Goal: Use online tool/utility: Use online tool/utility

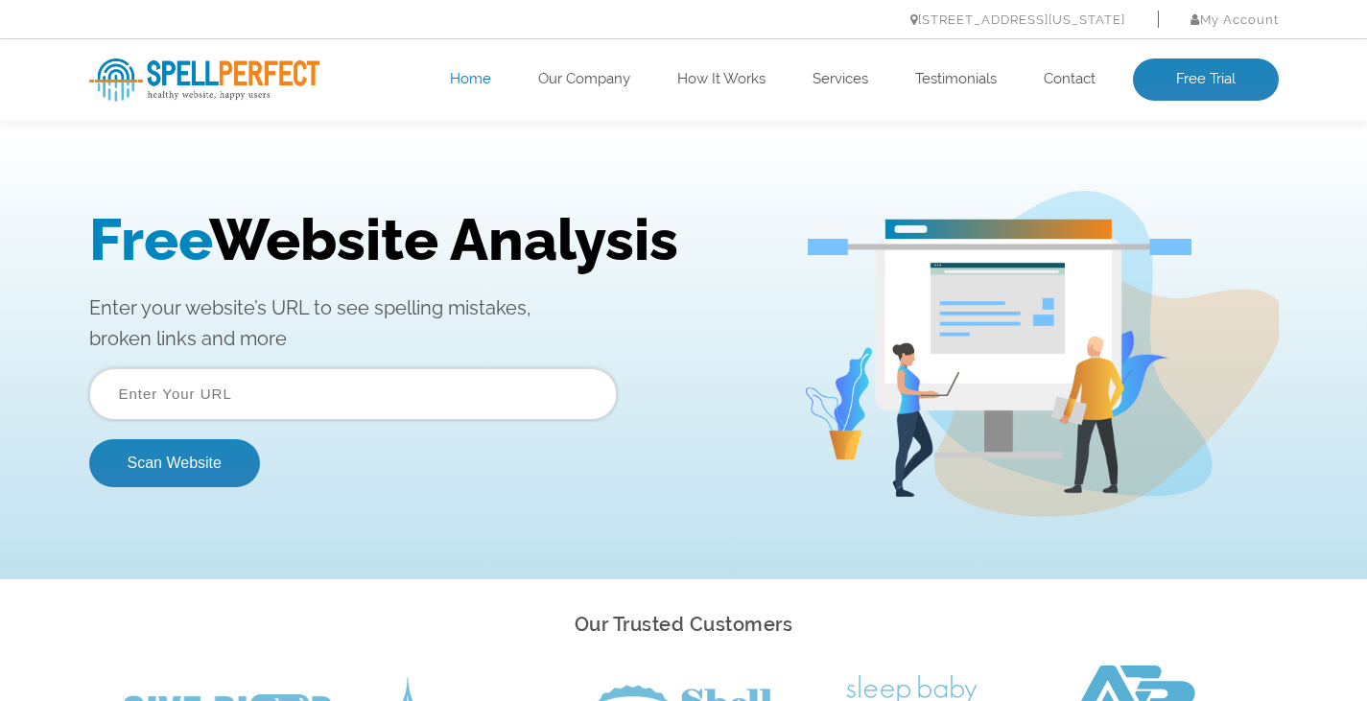
click at [262, 390] on input "text" at bounding box center [353, 394] width 528 height 52
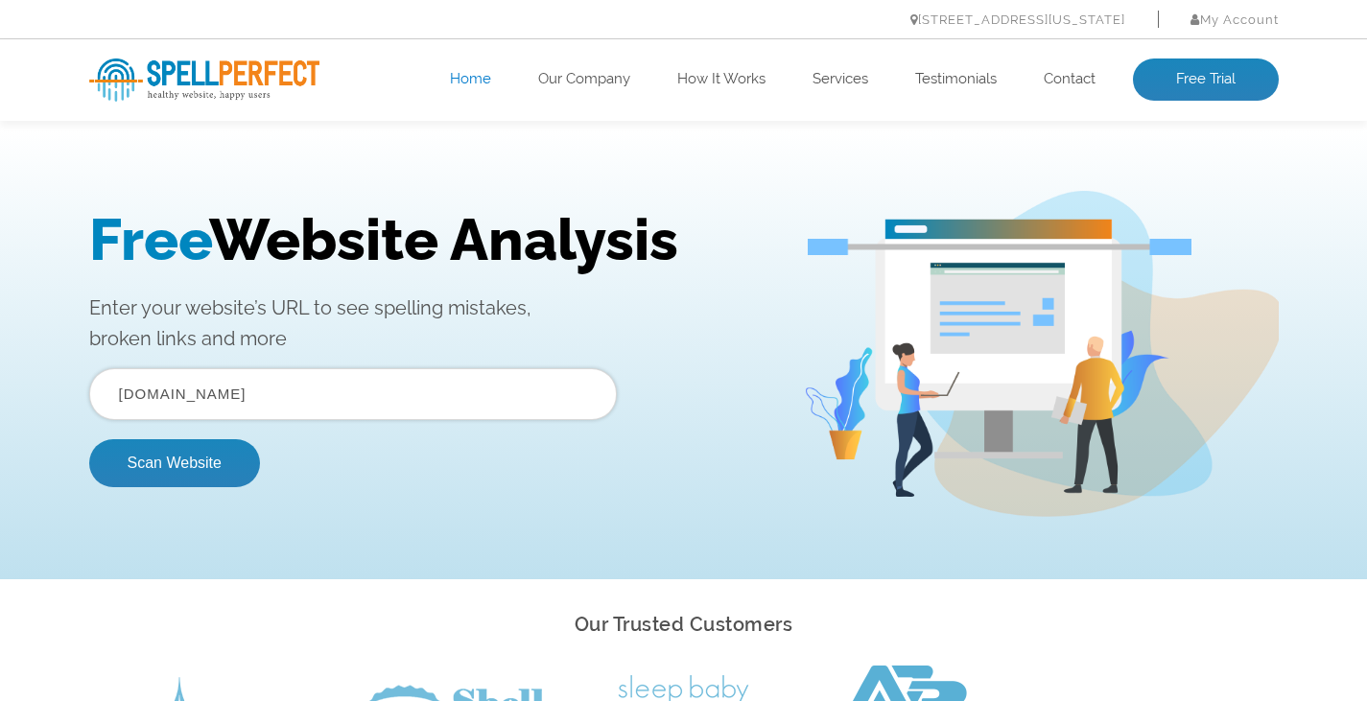
type input "[DOMAIN_NAME]"
click at [89, 439] on button "Scan Website" at bounding box center [174, 463] width 171 height 48
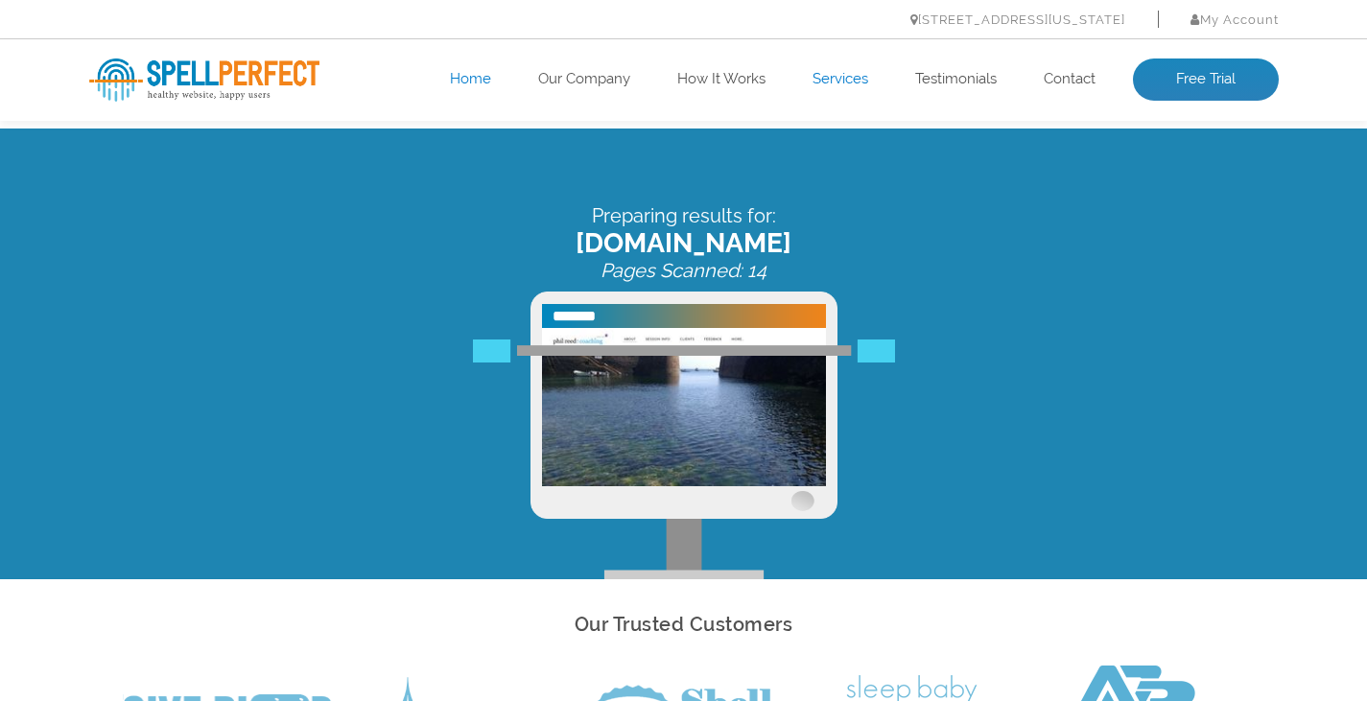
click at [830, 79] on link "Services" at bounding box center [841, 79] width 56 height 19
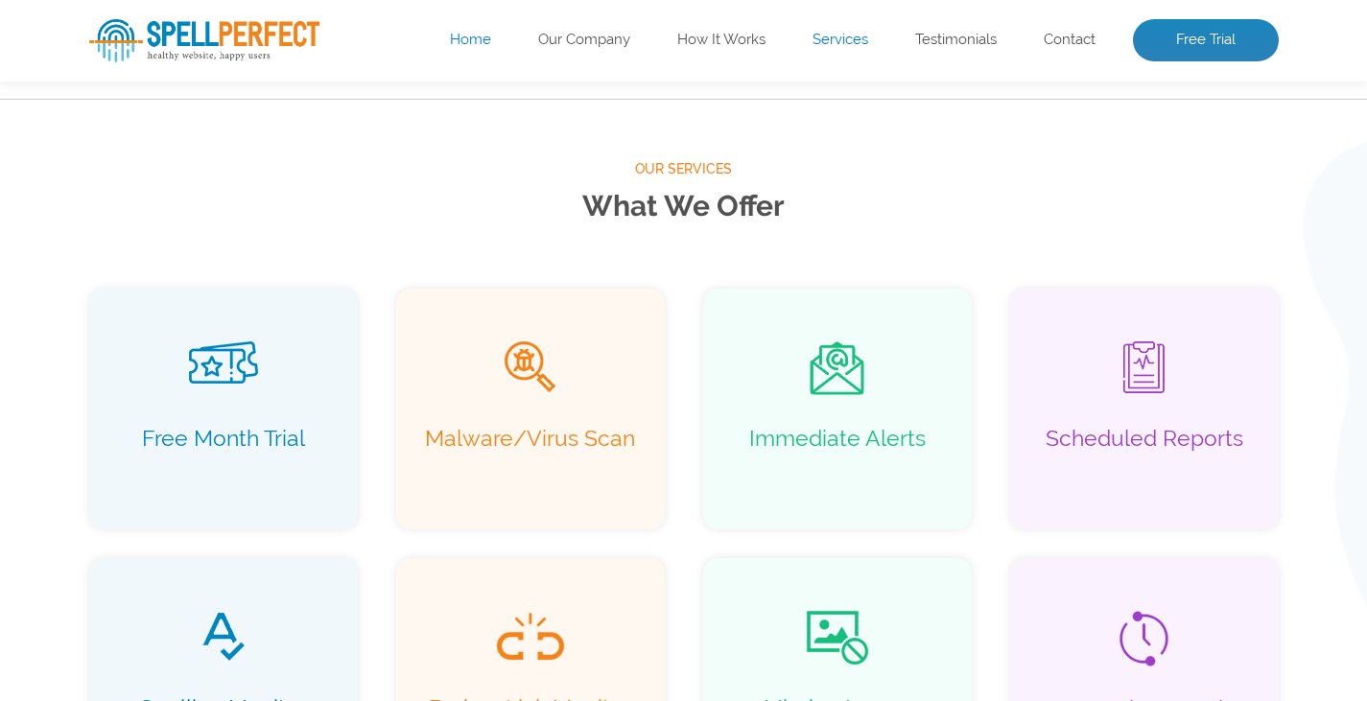
scroll to position [1236, 0]
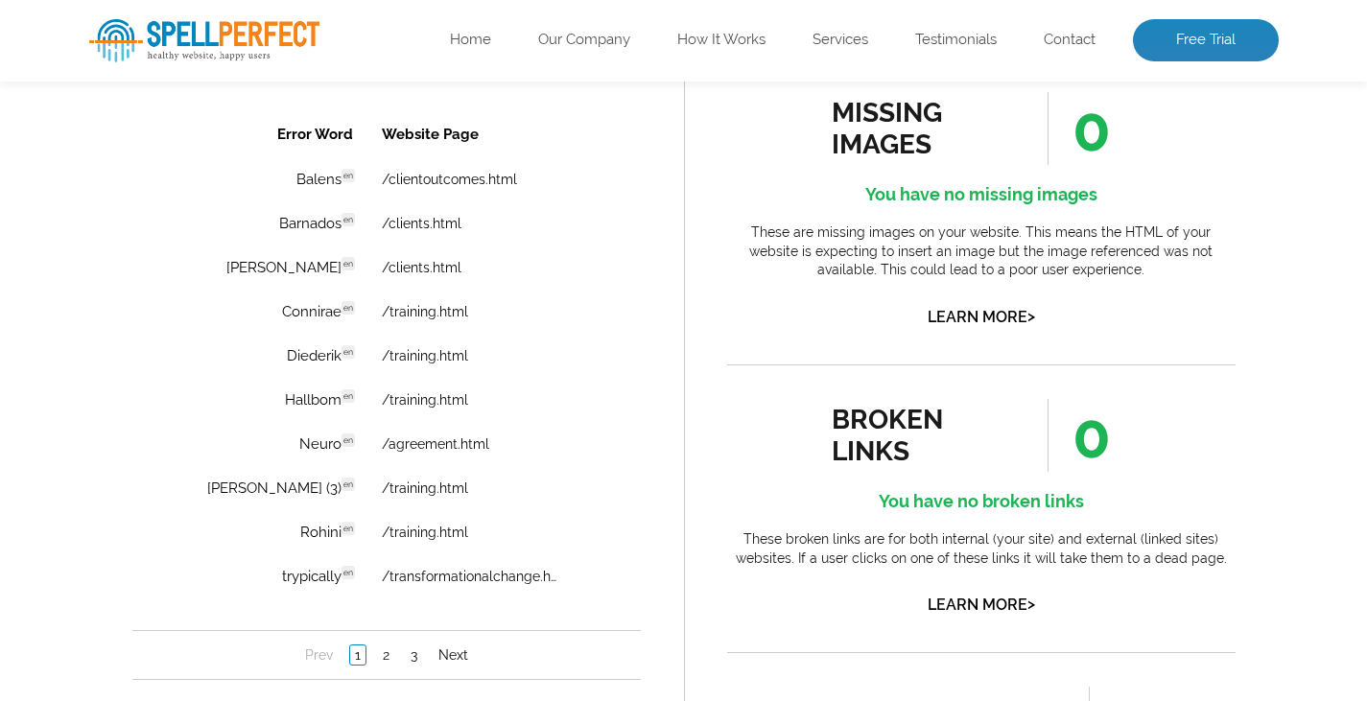
scroll to position [1396, 0]
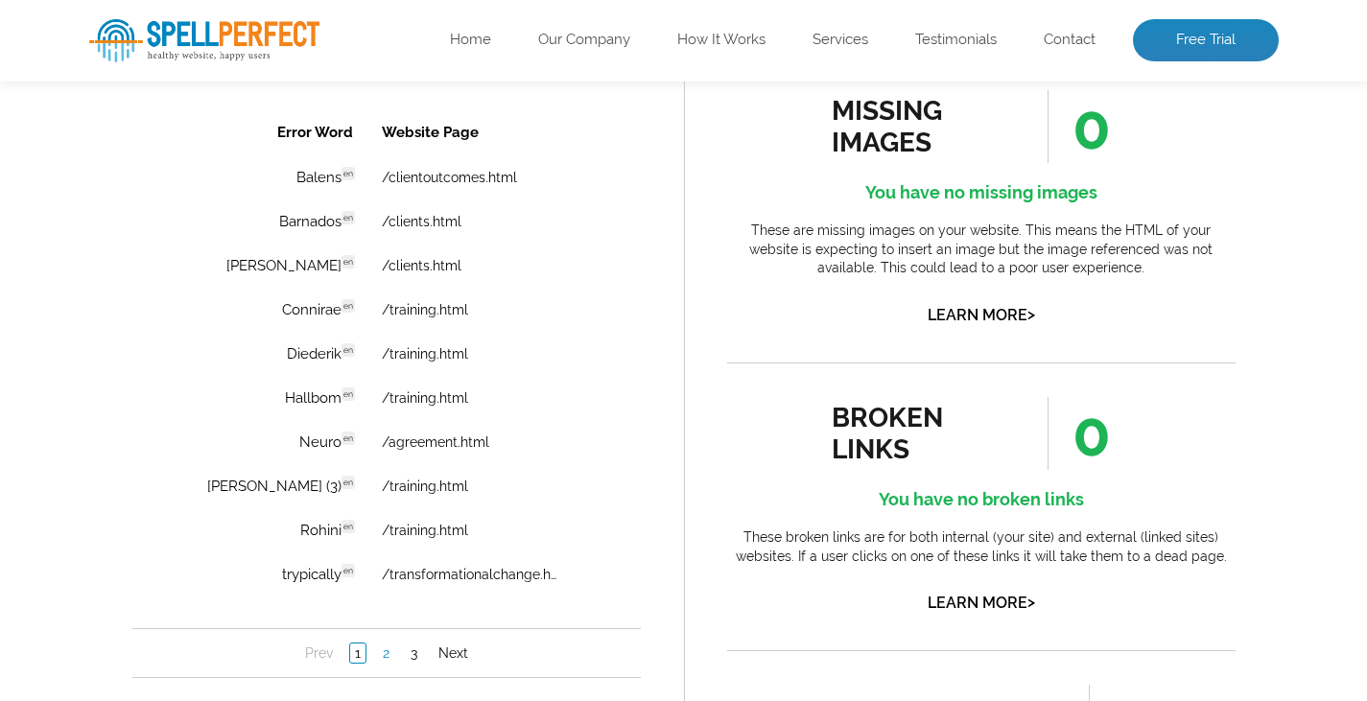
click at [386, 660] on link "2" at bounding box center [385, 653] width 16 height 19
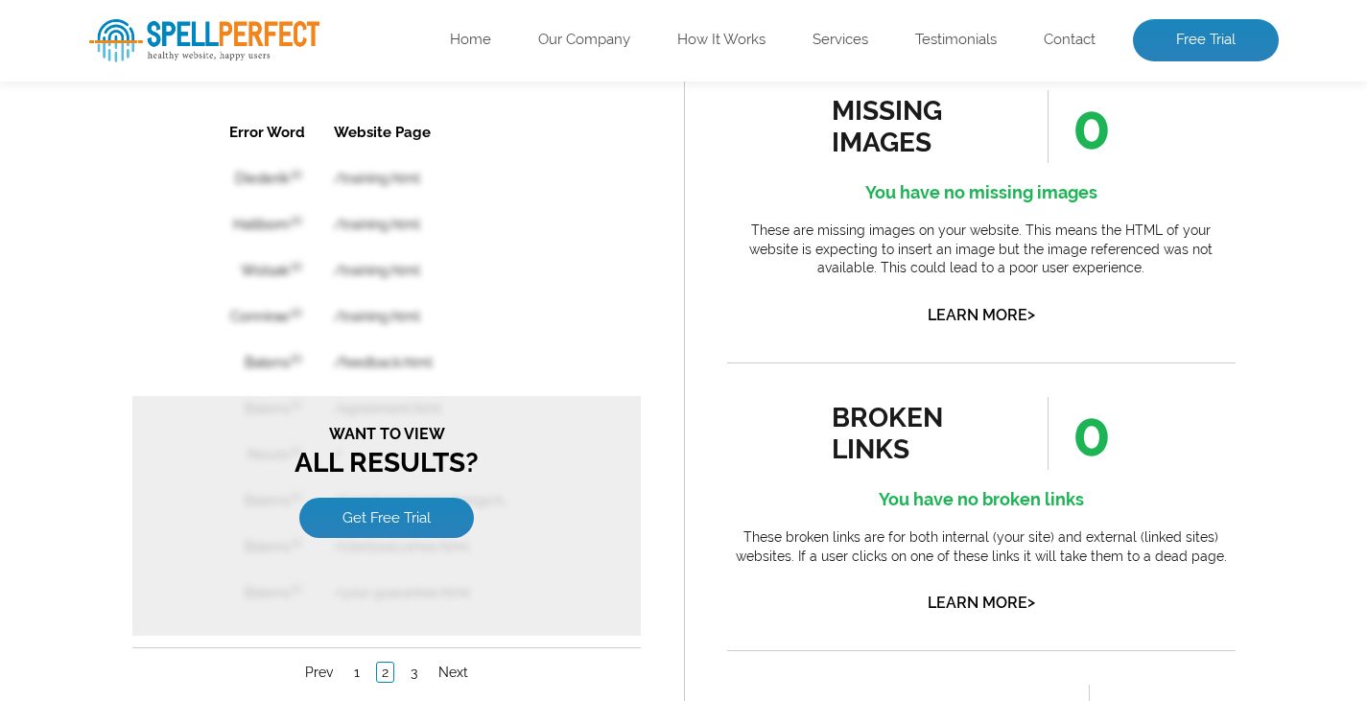
scroll to position [0, 0]
click at [512, 309] on table "Error Word Website Page Diederik en /training.html Hallbom en /training.html Wo…" at bounding box center [385, 362] width 413 height 509
click at [316, 673] on link "Prev" at bounding box center [317, 672] width 37 height 19
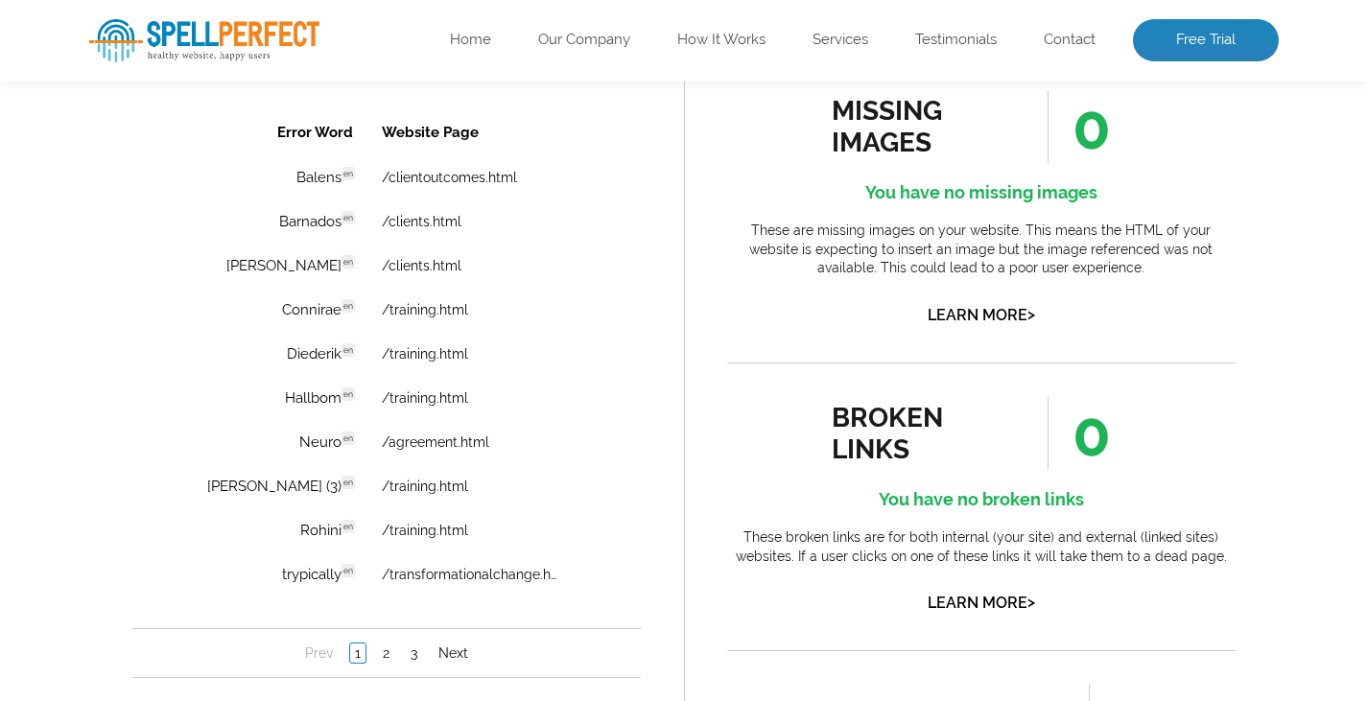
click at [316, 660] on li "Prev" at bounding box center [318, 653] width 49 height 19
